Goal: Share content: Share content

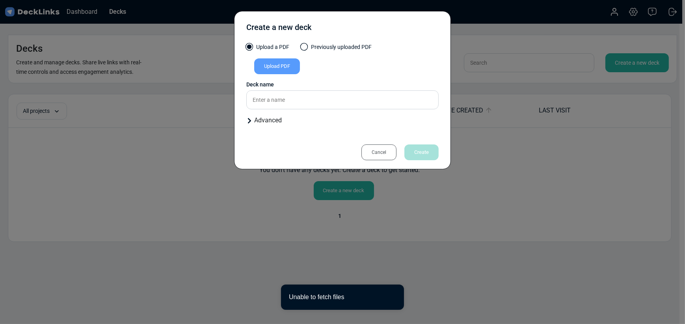
click at [379, 155] on div "Cancel" at bounding box center [379, 152] width 35 height 16
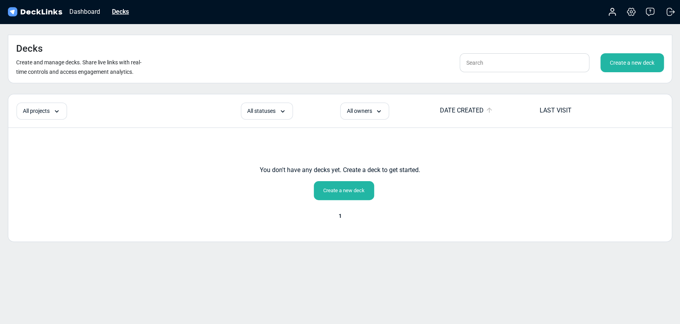
click at [123, 7] on div "Decks" at bounding box center [120, 12] width 25 height 10
click at [122, 7] on div "Decks" at bounding box center [120, 12] width 25 height 10
click at [82, 14] on div "Dashboard" at bounding box center [84, 12] width 39 height 10
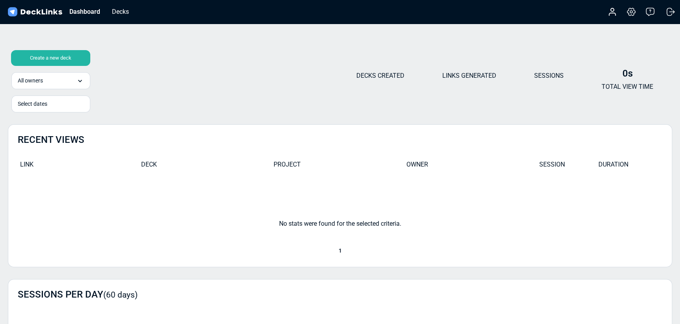
click at [621, 11] on div "Account Settings & billing Help Logout" at bounding box center [637, 11] width 79 height 17
click at [617, 11] on div "Account Settings & billing Help Logout" at bounding box center [637, 11] width 79 height 17
click at [615, 12] on icon at bounding box center [612, 11] width 9 height 9
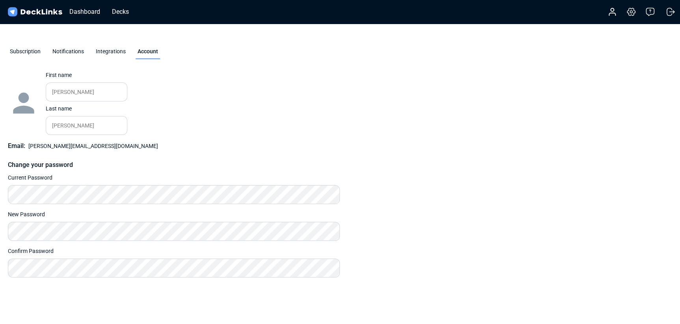
click at [615, 12] on icon at bounding box center [612, 11] width 9 height 9
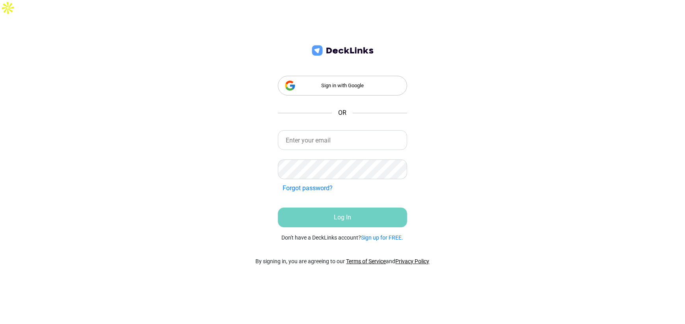
click at [362, 76] on div "Sign in with Google" at bounding box center [343, 86] width 130 height 20
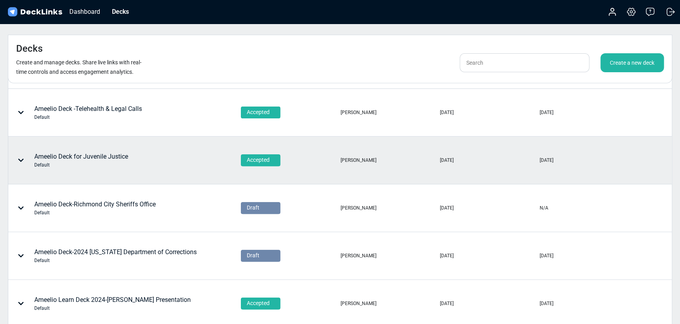
scroll to position [41, 0]
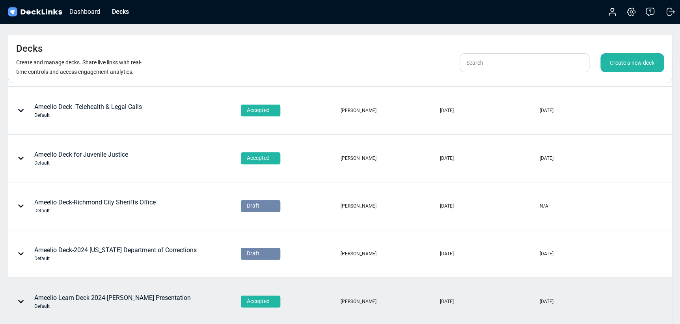
click at [108, 293] on div "Ameelio Learn Deck 2024-[PERSON_NAME] Presentation Default" at bounding box center [112, 301] width 157 height 17
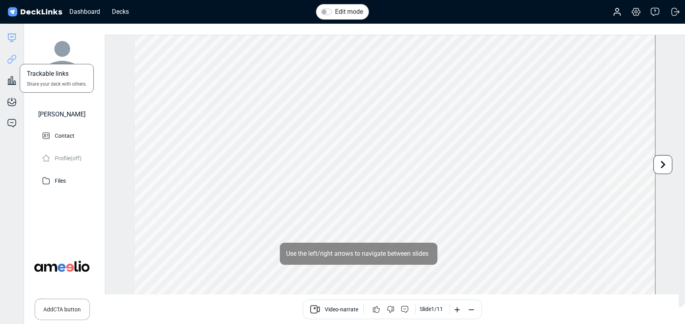
click at [14, 57] on icon at bounding box center [11, 58] width 9 height 9
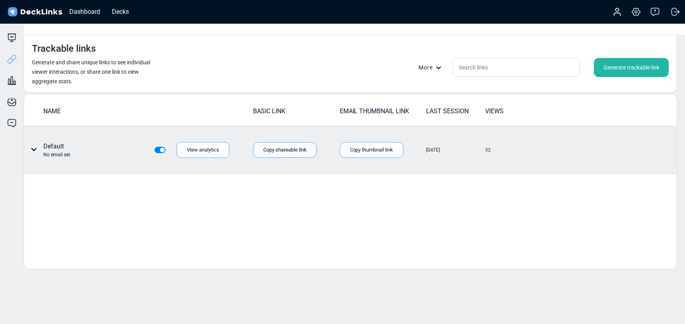
click at [296, 142] on div "Copy shareable link" at bounding box center [285, 150] width 64 height 16
